Goal: Task Accomplishment & Management: Manage account settings

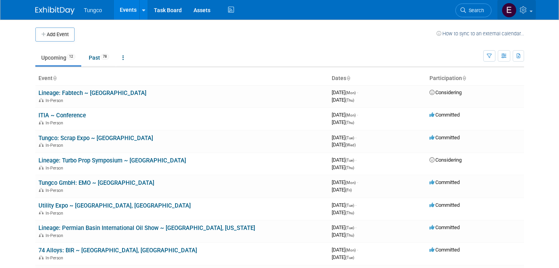
click at [524, 10] on icon at bounding box center [524, 9] width 9 height 7
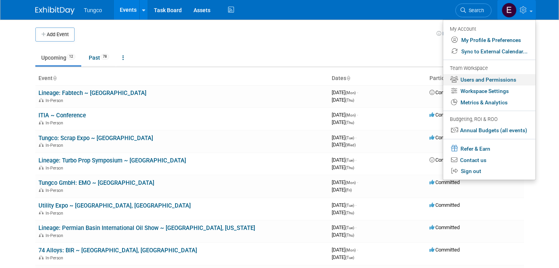
click at [476, 77] on link "Users and Permissions" at bounding box center [489, 79] width 92 height 11
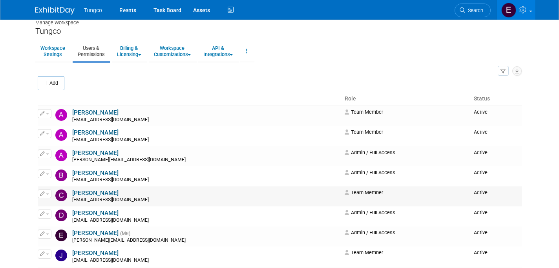
scroll to position [10, 0]
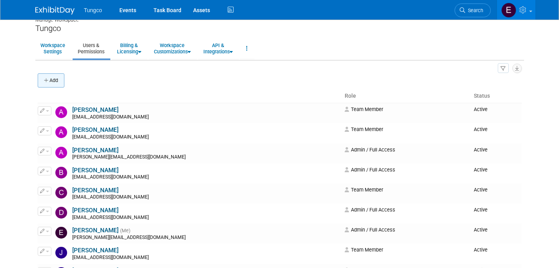
click at [58, 82] on button "Add" at bounding box center [51, 80] width 27 height 14
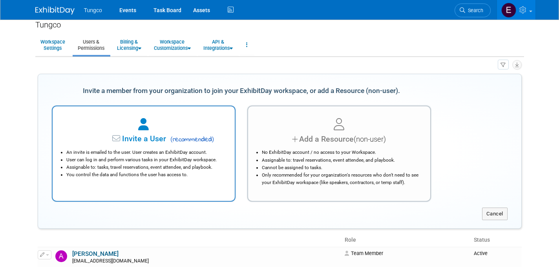
scroll to position [15, 0]
click at [176, 127] on div at bounding box center [143, 123] width 163 height 17
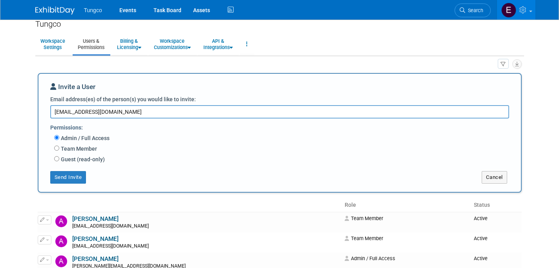
type textarea "gchilcutt@tungco.com"
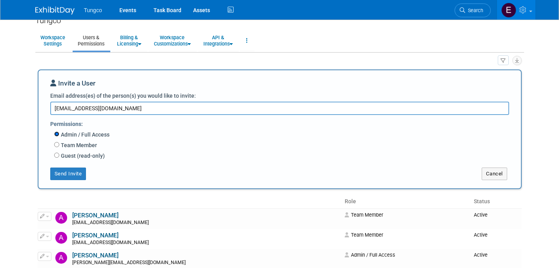
scroll to position [18, 0]
click at [66, 173] on button "Send Invite" at bounding box center [68, 173] width 36 height 13
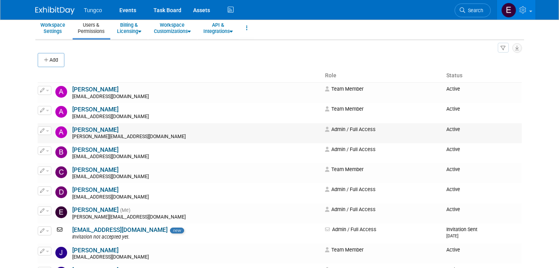
scroll to position [0, 0]
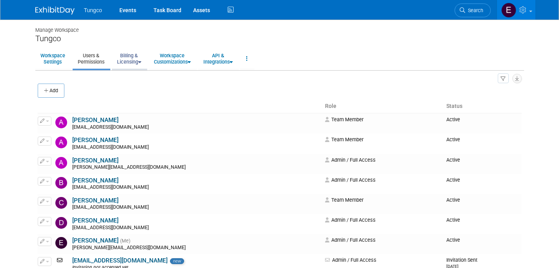
click at [138, 62] on link "Billing & Licensing" at bounding box center [129, 58] width 35 height 19
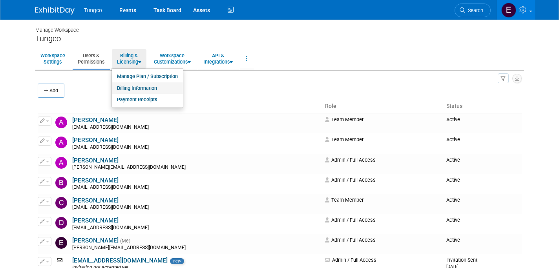
click at [135, 85] on link "Billing Information" at bounding box center [147, 88] width 71 height 12
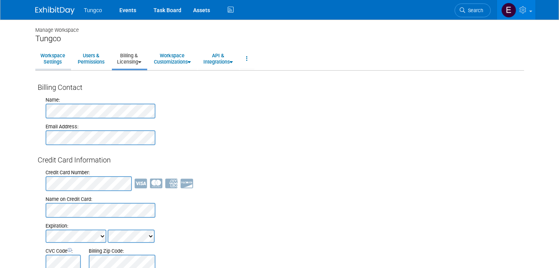
click at [53, 60] on link "Workspace Settings" at bounding box center [52, 58] width 35 height 19
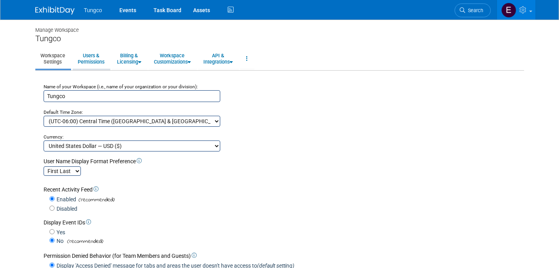
click at [88, 56] on link "Users & Permissions" at bounding box center [91, 58] width 37 height 19
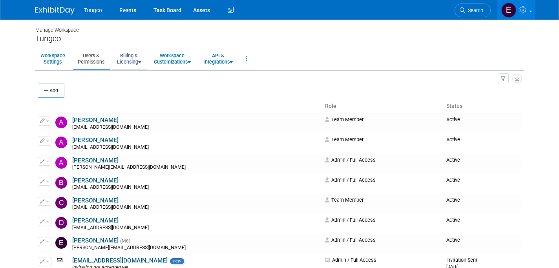
click at [136, 63] on link "Billing & Licensing" at bounding box center [129, 58] width 35 height 19
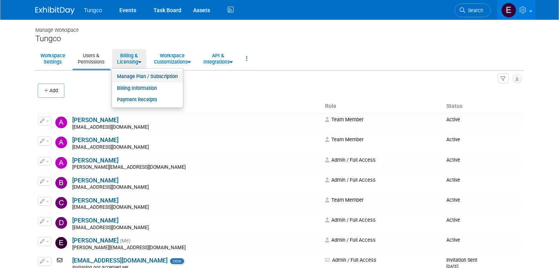
click at [137, 75] on link "Manage Plan / Subscription" at bounding box center [147, 77] width 71 height 12
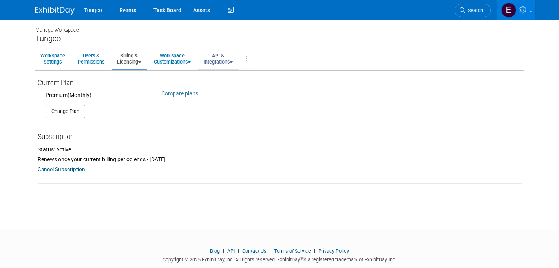
click at [233, 62] on link "API & Integrations" at bounding box center [218, 58] width 40 height 19
